Goal: Information Seeking & Learning: Learn about a topic

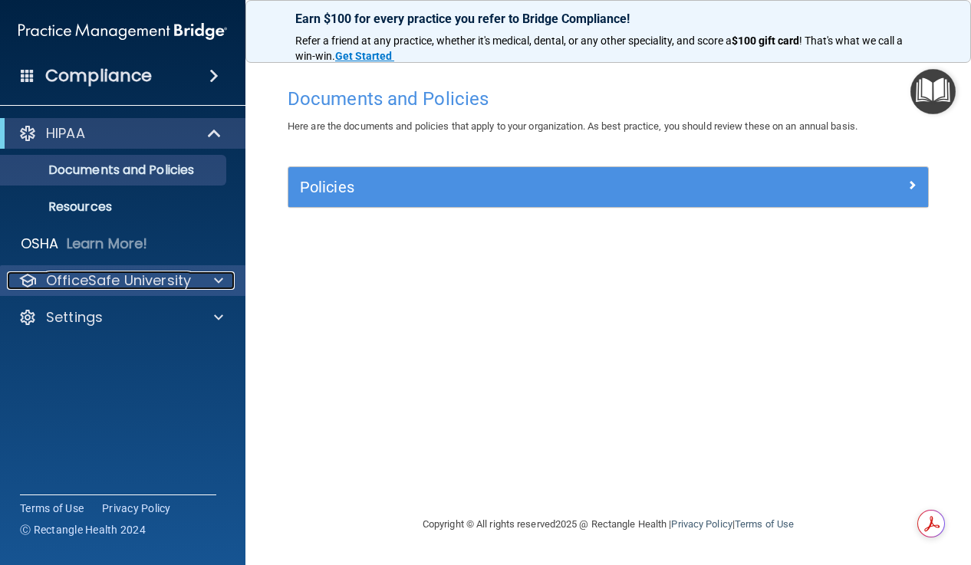
click at [123, 275] on p "OfficeSafe University" at bounding box center [118, 280] width 145 height 18
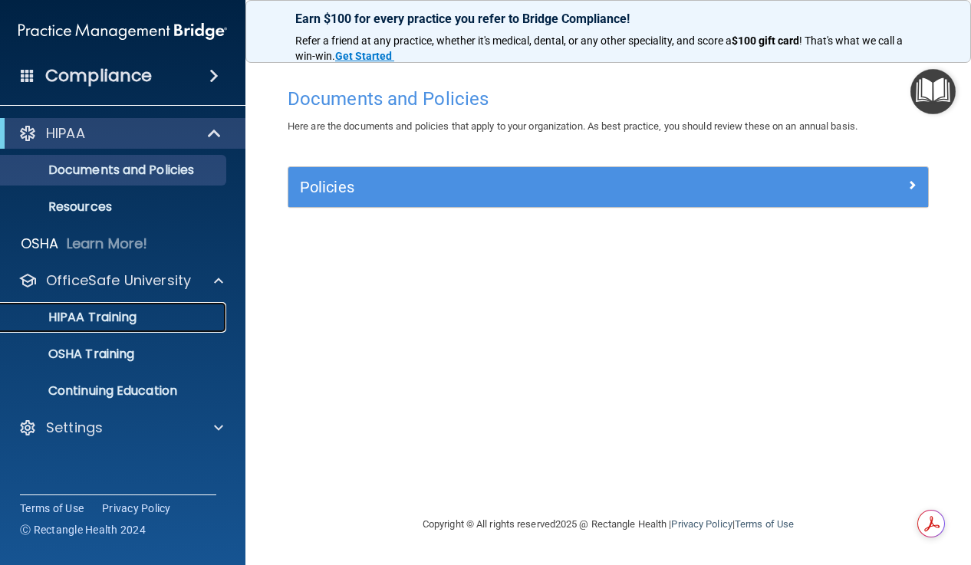
click at [110, 330] on link "HIPAA Training" at bounding box center [106, 317] width 242 height 31
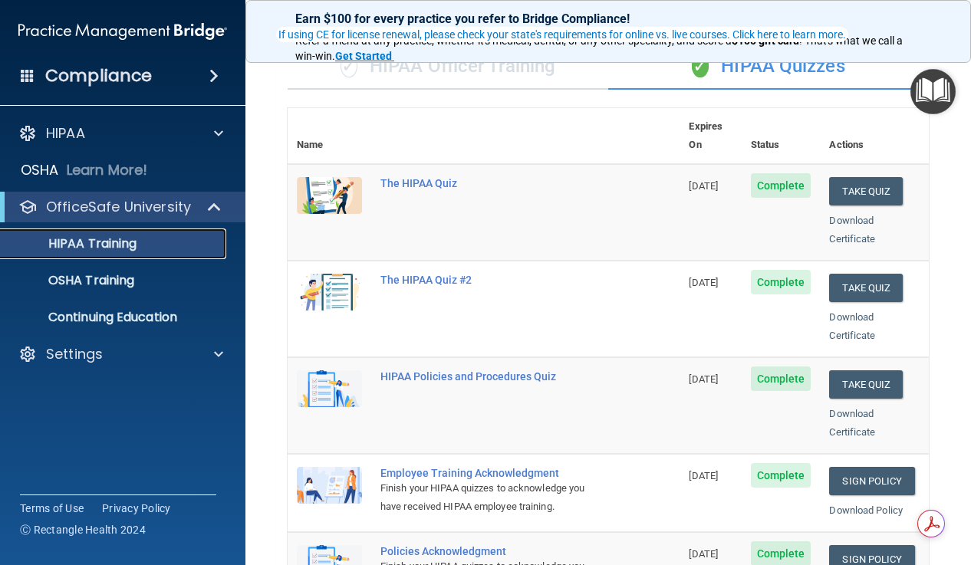
scroll to position [135, 0]
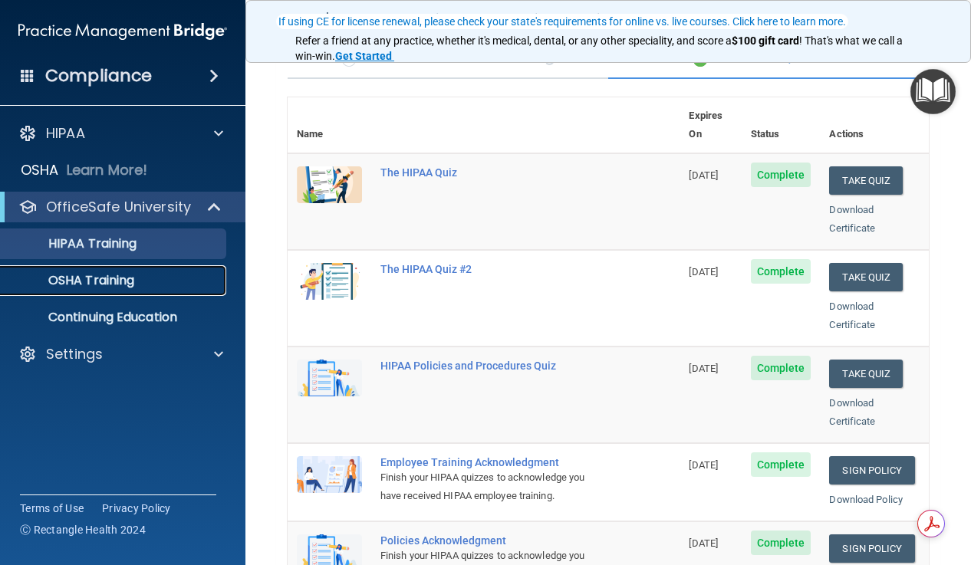
click at [73, 287] on p "OSHA Training" at bounding box center [72, 280] width 124 height 15
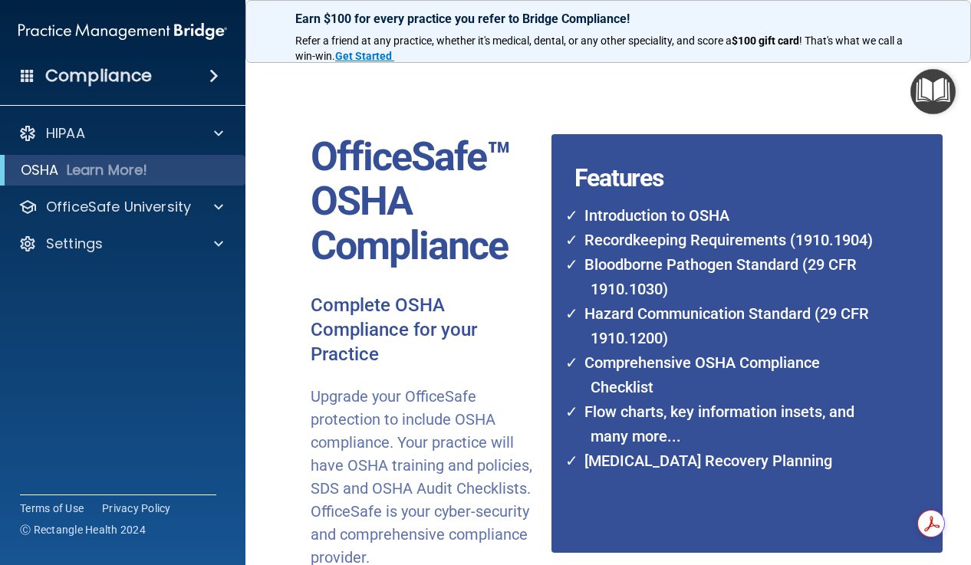
scroll to position [195, 0]
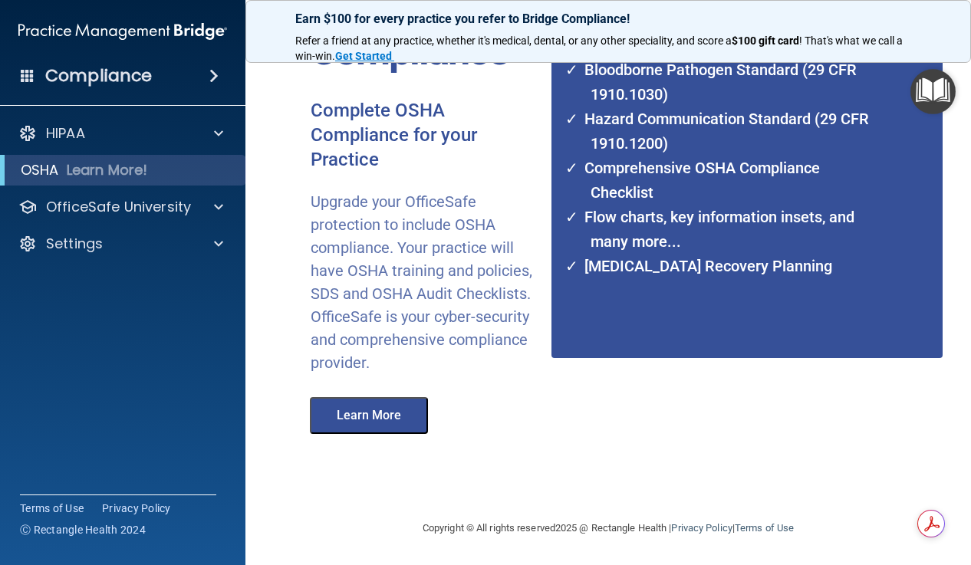
click at [376, 425] on button "Learn More" at bounding box center [369, 415] width 118 height 37
click at [205, 202] on div at bounding box center [216, 207] width 38 height 18
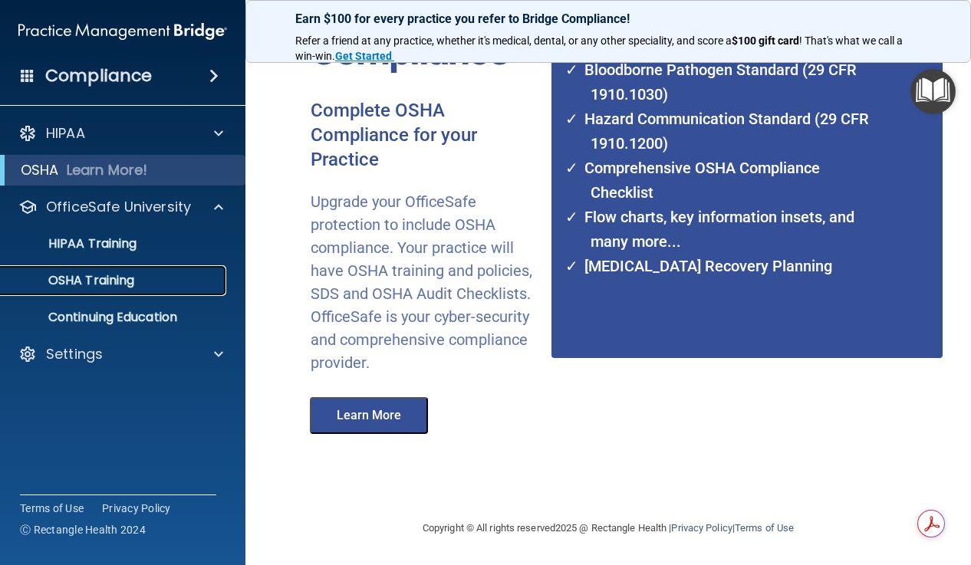
click at [110, 292] on link "OSHA Training" at bounding box center [106, 280] width 242 height 31
click at [104, 324] on p "Continuing Education" at bounding box center [114, 317] width 209 height 15
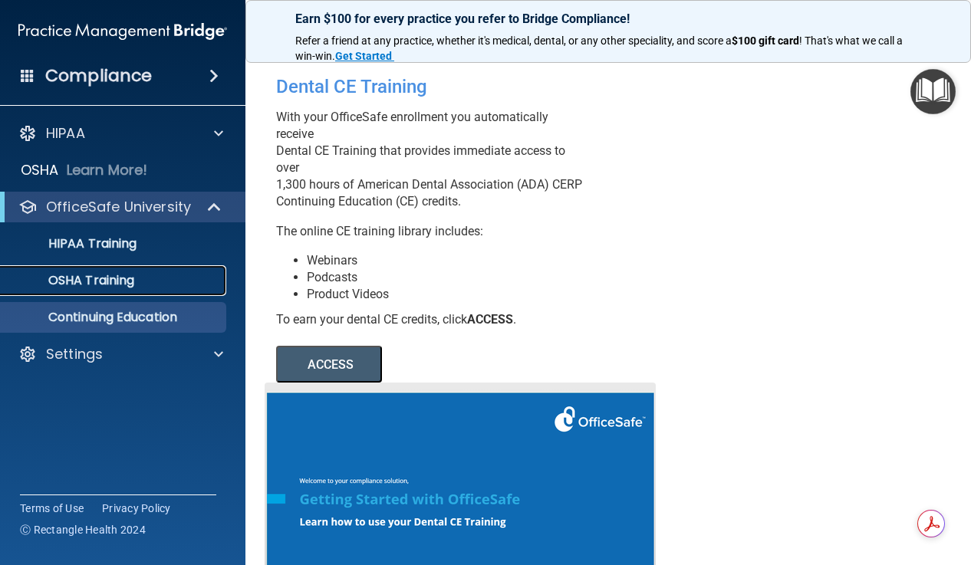
click at [106, 283] on p "OSHA Training" at bounding box center [72, 280] width 124 height 15
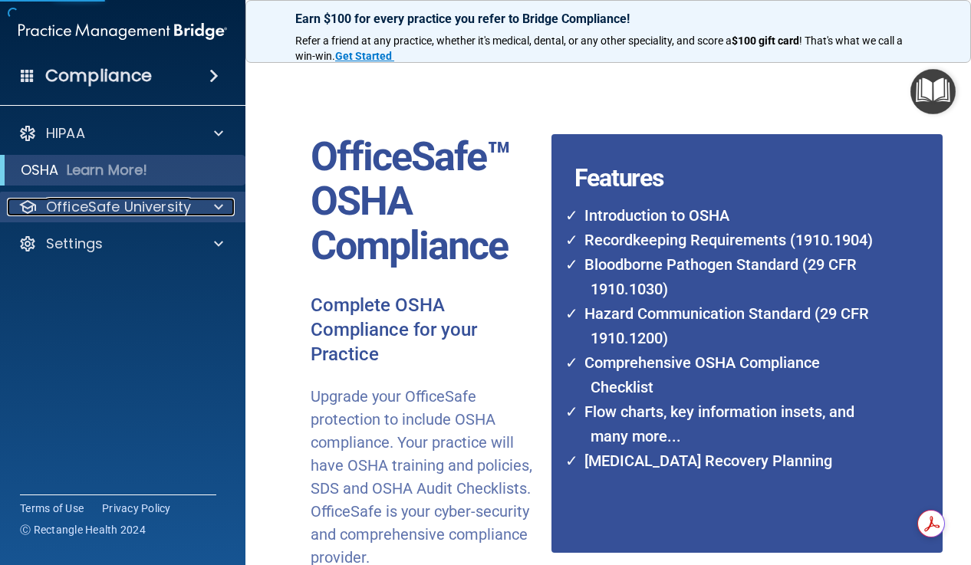
click at [98, 209] on p "OfficeSafe University" at bounding box center [118, 207] width 145 height 18
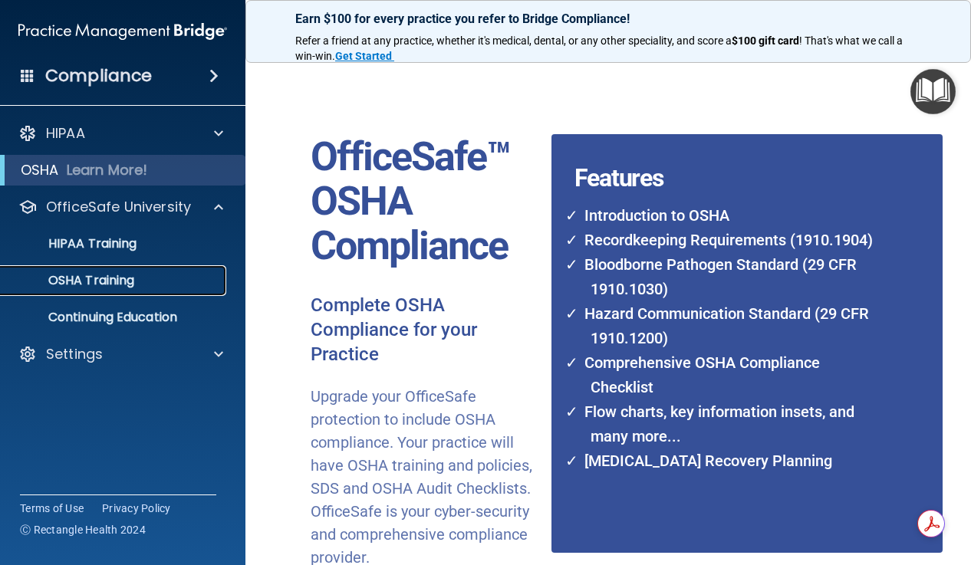
click at [81, 278] on p "OSHA Training" at bounding box center [72, 280] width 124 height 15
